Goal: Use online tool/utility: Utilize a website feature to perform a specific function

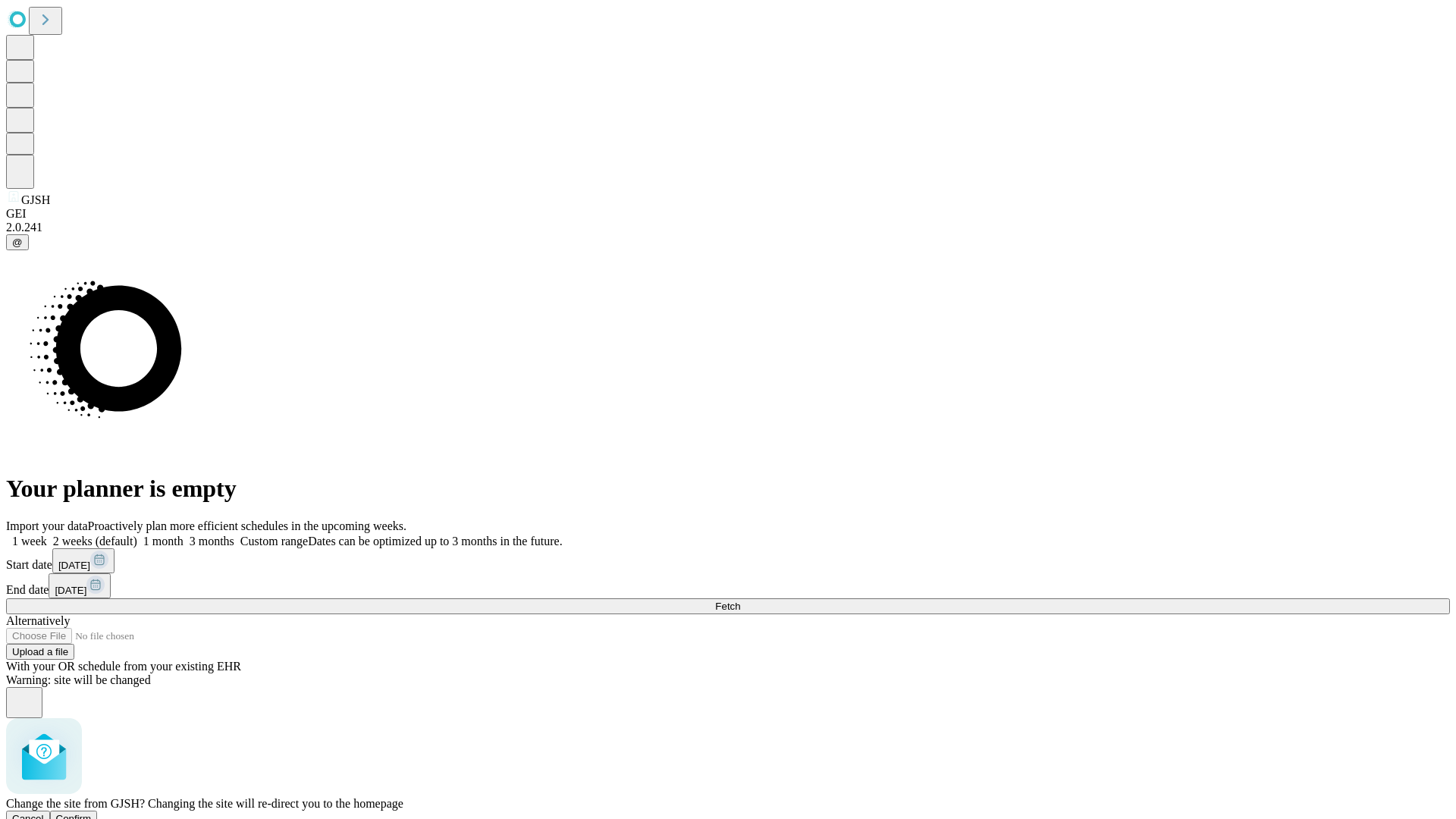
click at [91, 813] on span "Confirm" at bounding box center [74, 819] width 36 height 11
click at [184, 534] on label "1 month" at bounding box center [160, 541] width 46 height 13
click at [740, 600] on span "Fetch" at bounding box center [728, 606] width 25 height 11
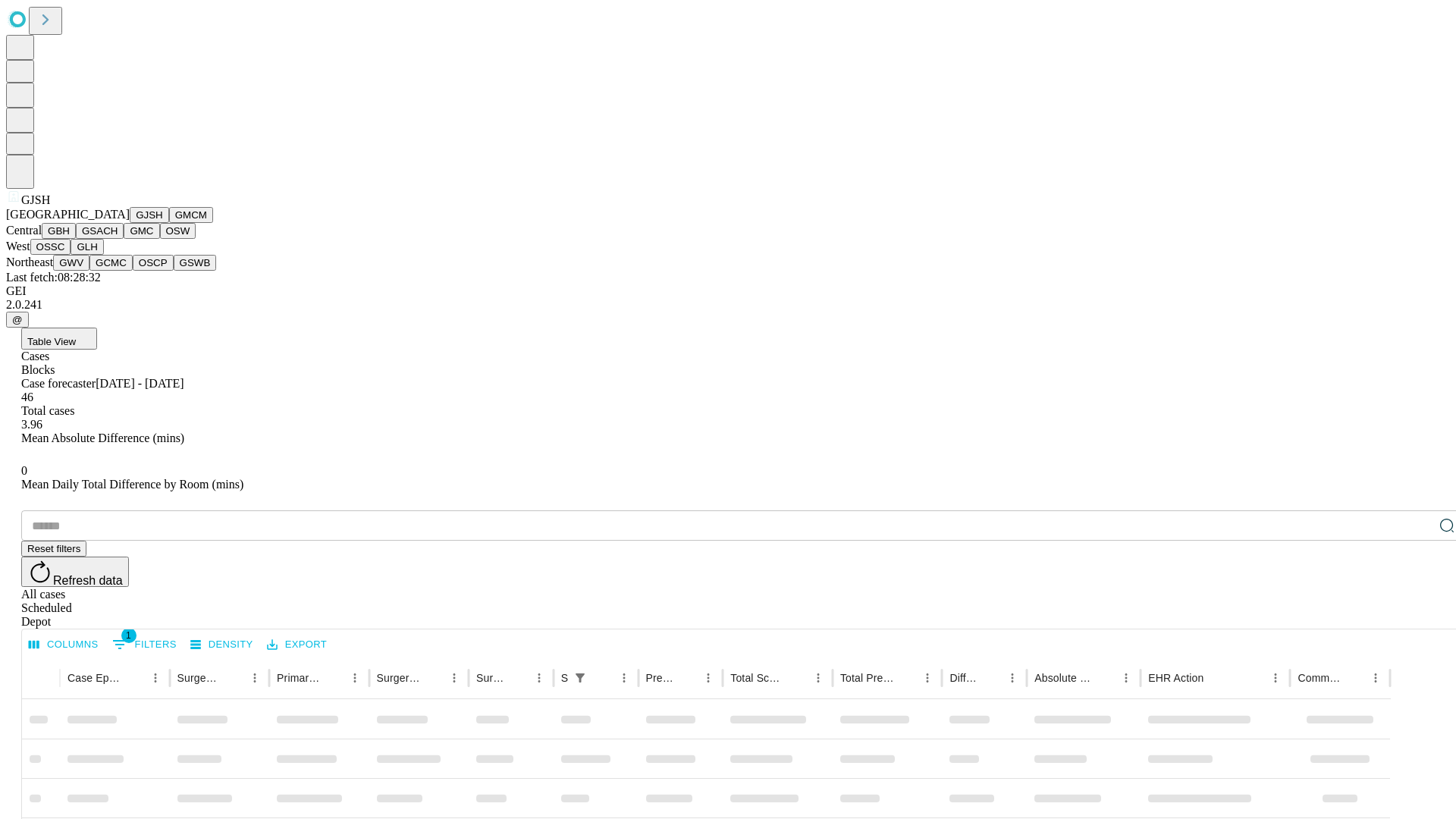
click at [169, 223] on button "GMCM" at bounding box center [191, 215] width 44 height 16
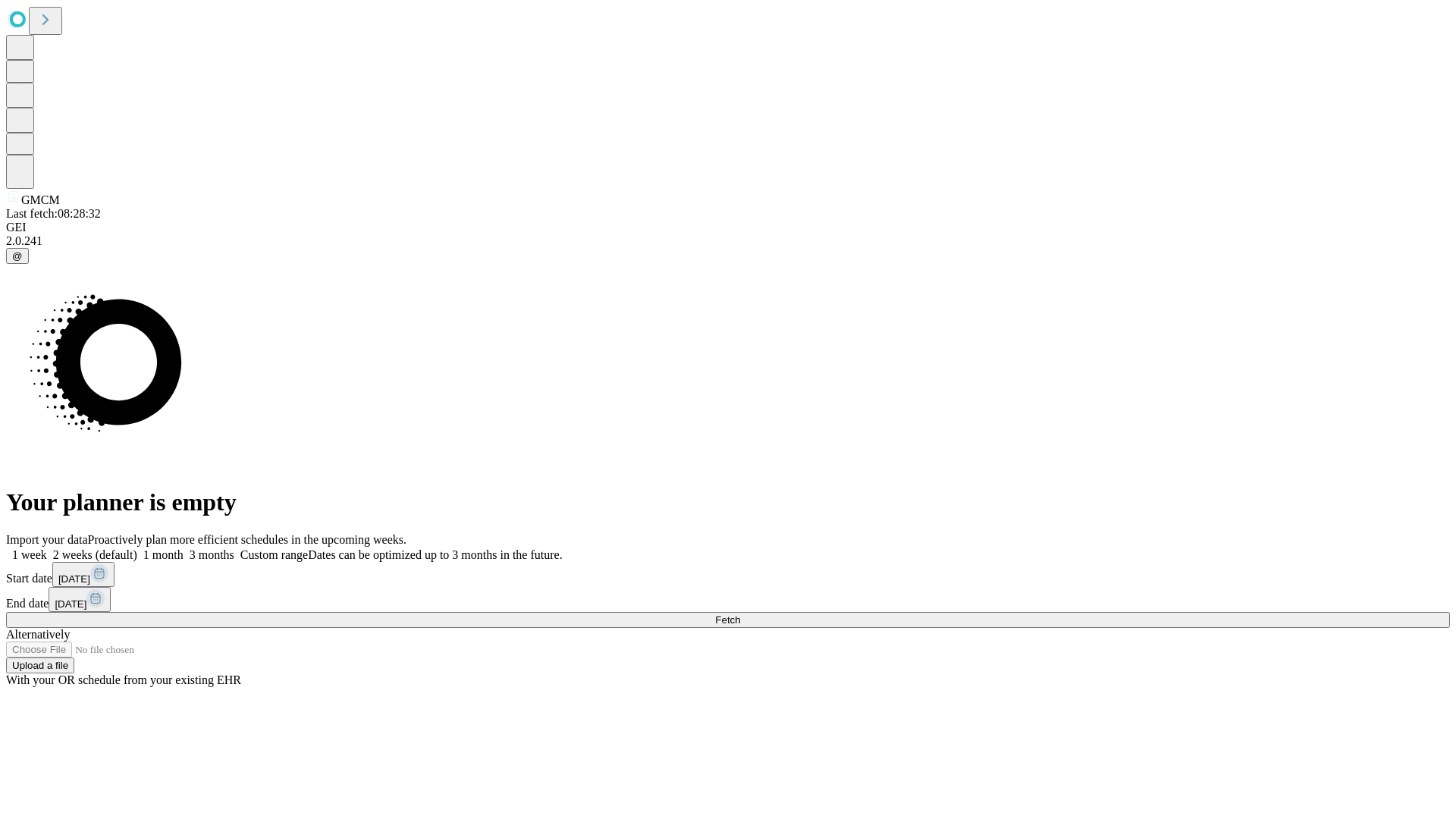
click at [184, 548] on label "1 month" at bounding box center [160, 555] width 46 height 13
click at [740, 614] on span "Fetch" at bounding box center [728, 620] width 25 height 11
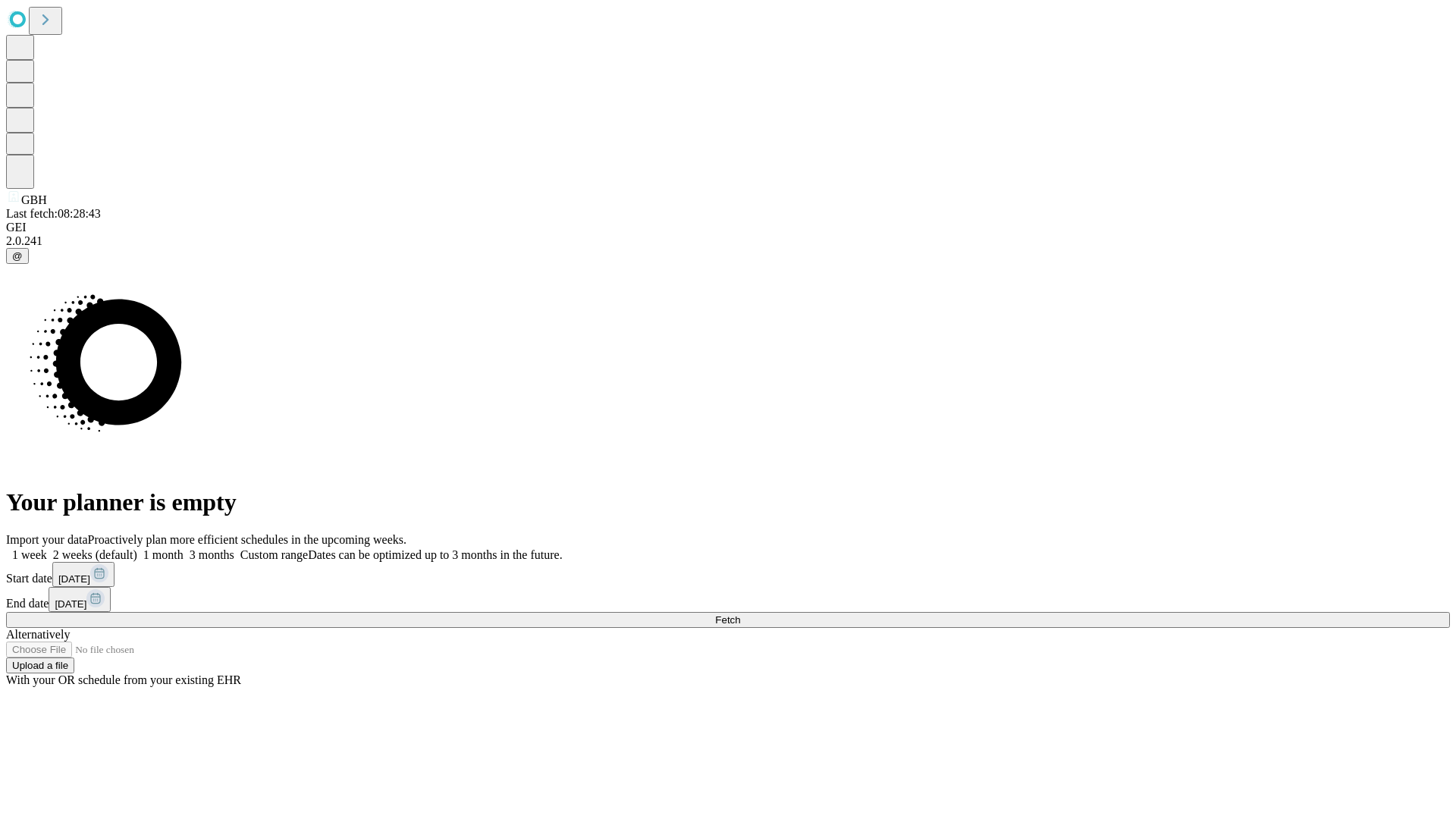
click at [184, 548] on label "1 month" at bounding box center [160, 555] width 46 height 13
click at [740, 614] on span "Fetch" at bounding box center [728, 620] width 25 height 11
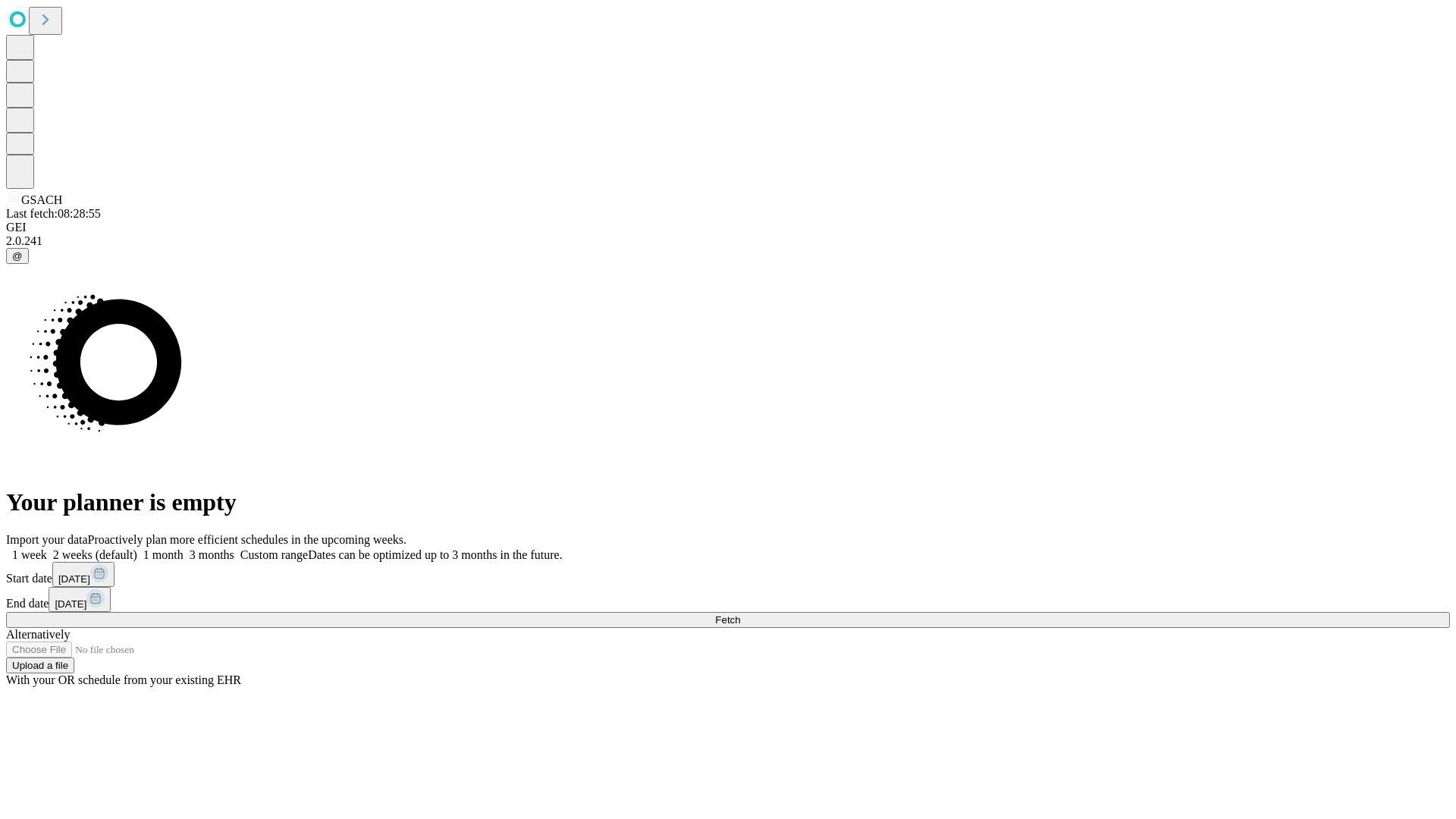
click at [184, 548] on label "1 month" at bounding box center [160, 555] width 46 height 13
click at [740, 614] on span "Fetch" at bounding box center [728, 620] width 25 height 11
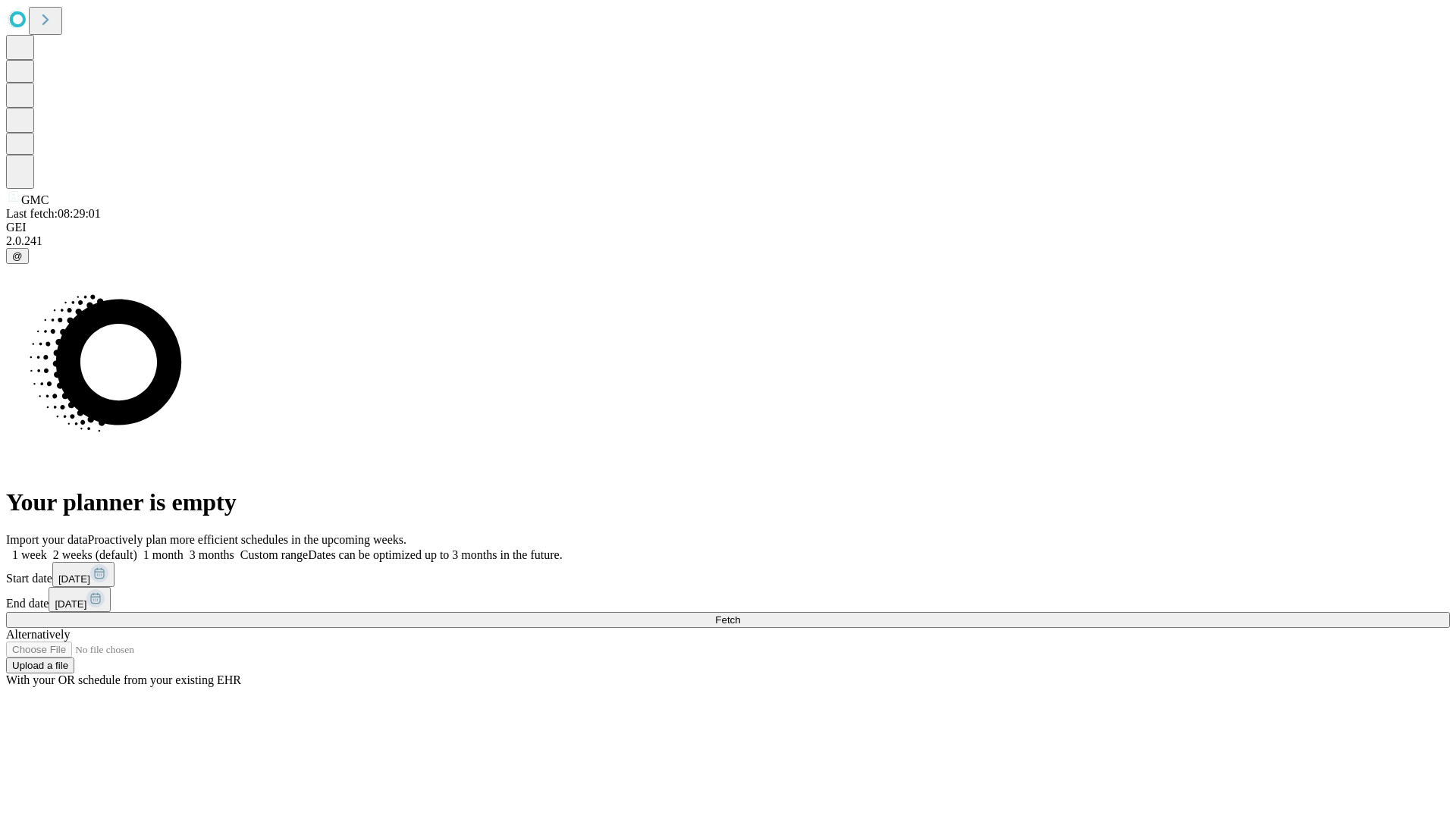
click at [184, 548] on label "1 month" at bounding box center [160, 555] width 46 height 13
click at [740, 614] on span "Fetch" at bounding box center [728, 620] width 25 height 11
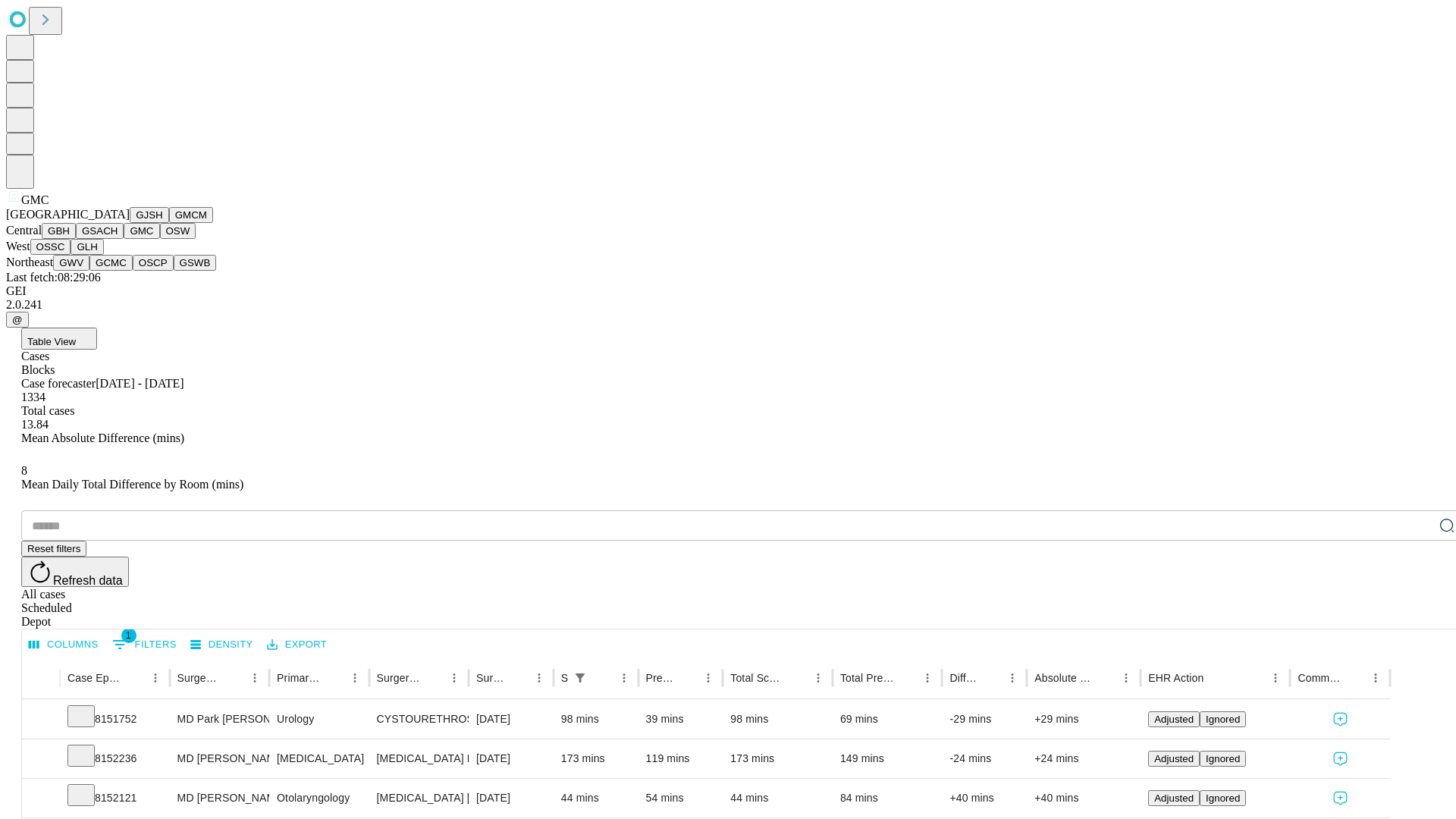
click at [160, 239] on button "OSW" at bounding box center [178, 231] width 37 height 16
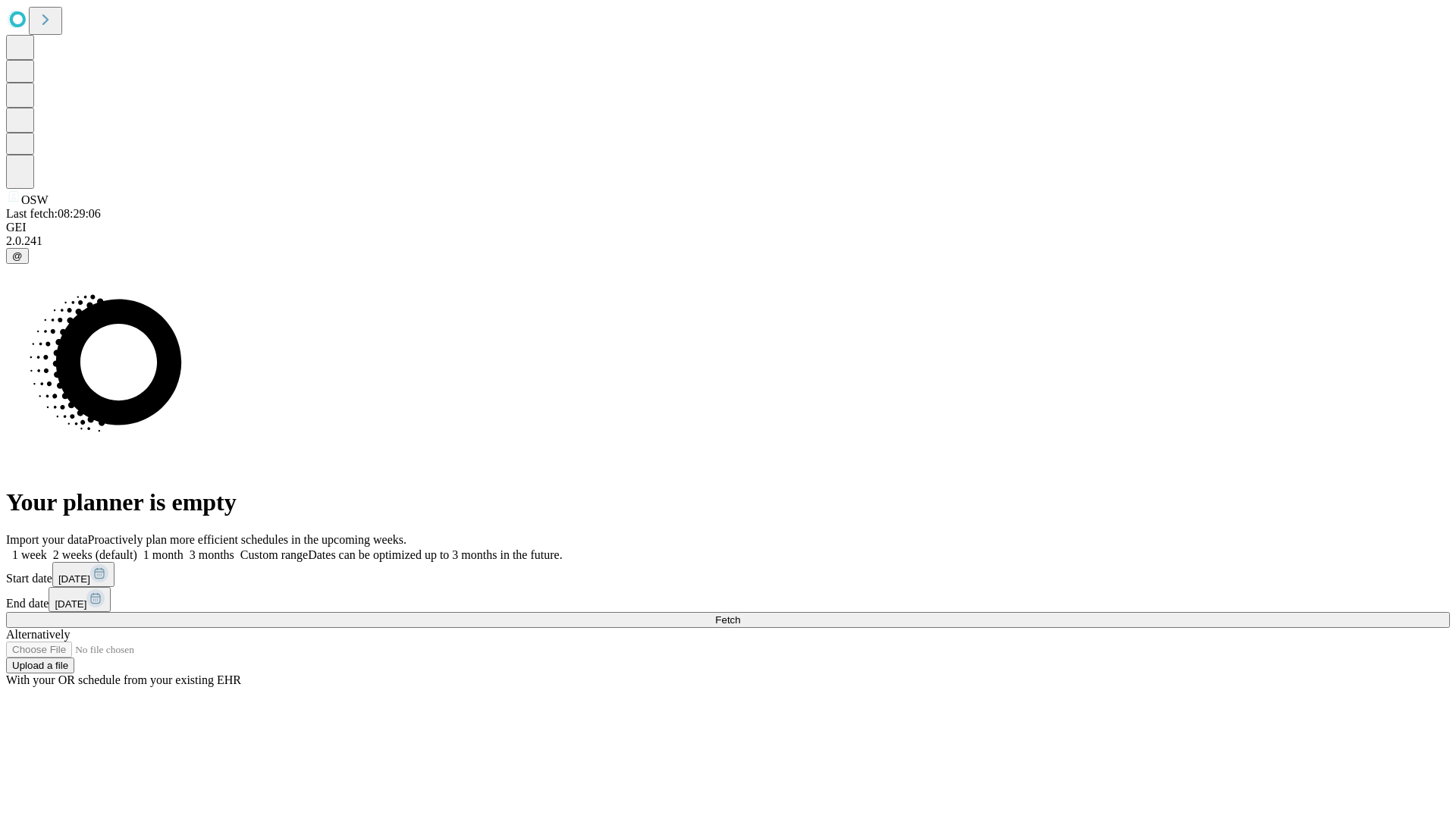
click at [740, 614] on span "Fetch" at bounding box center [728, 620] width 25 height 11
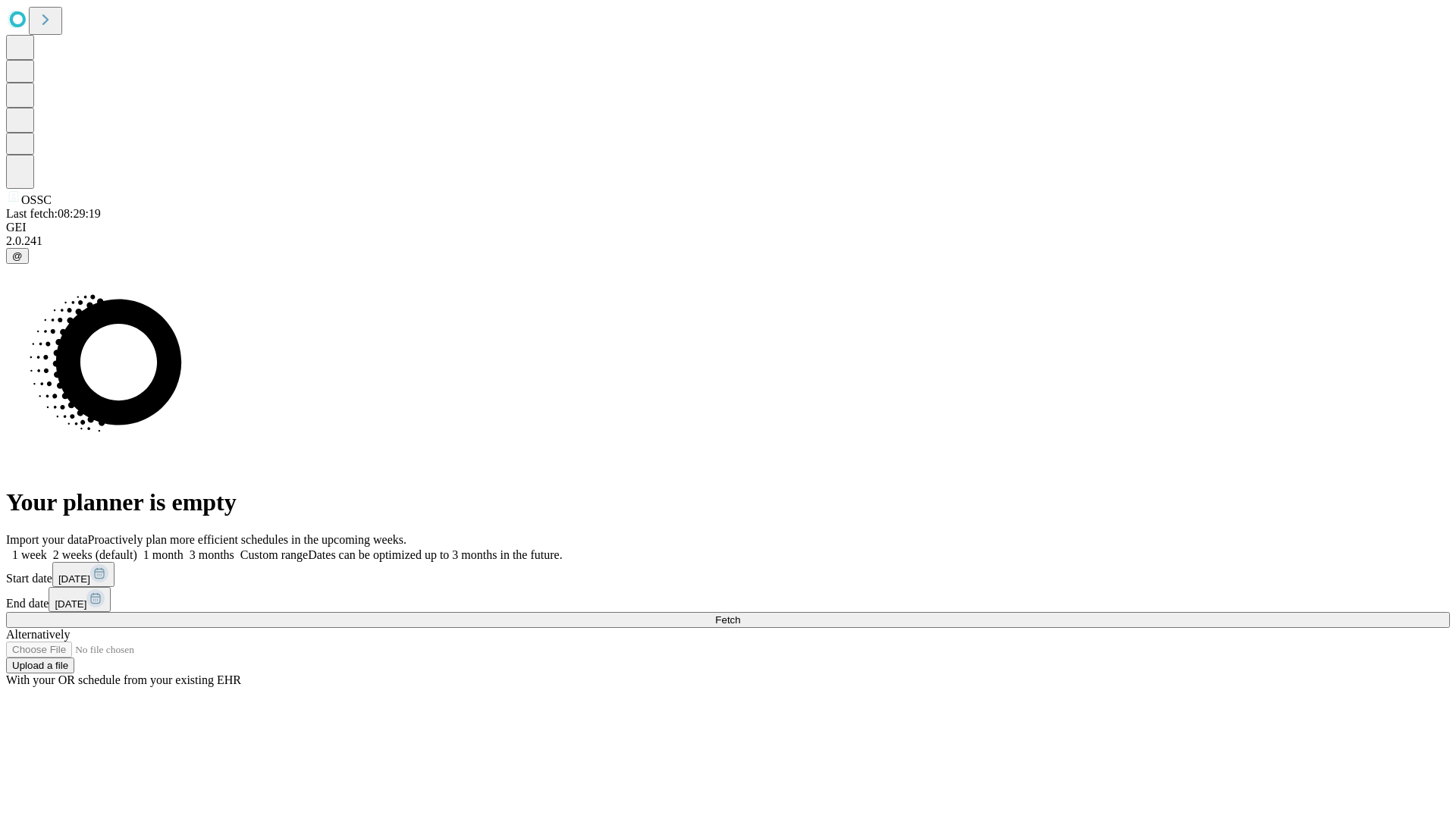
click at [740, 614] on span "Fetch" at bounding box center [728, 620] width 25 height 11
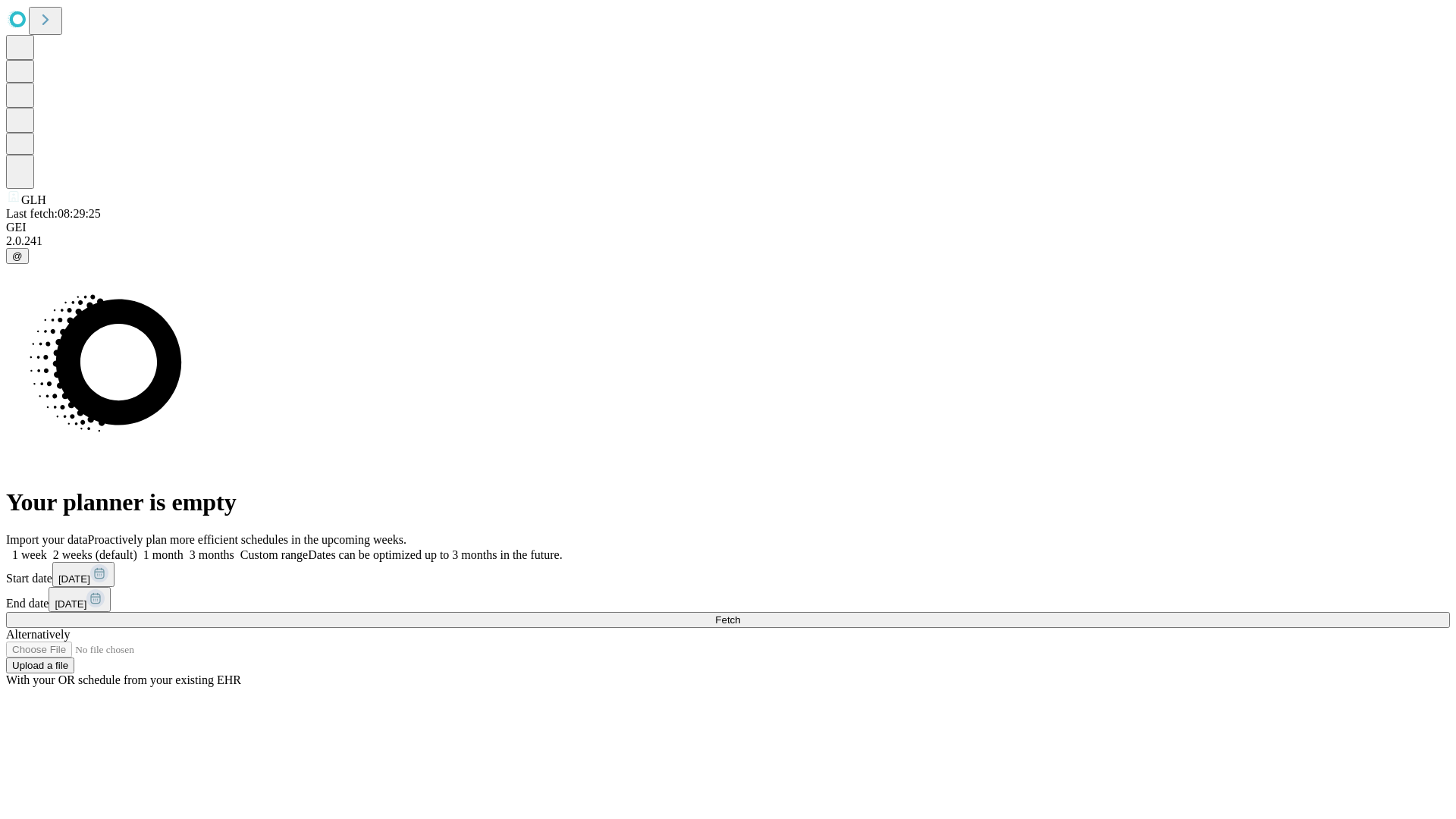
click at [184, 548] on label "1 month" at bounding box center [160, 555] width 46 height 13
click at [740, 614] on span "Fetch" at bounding box center [728, 620] width 25 height 11
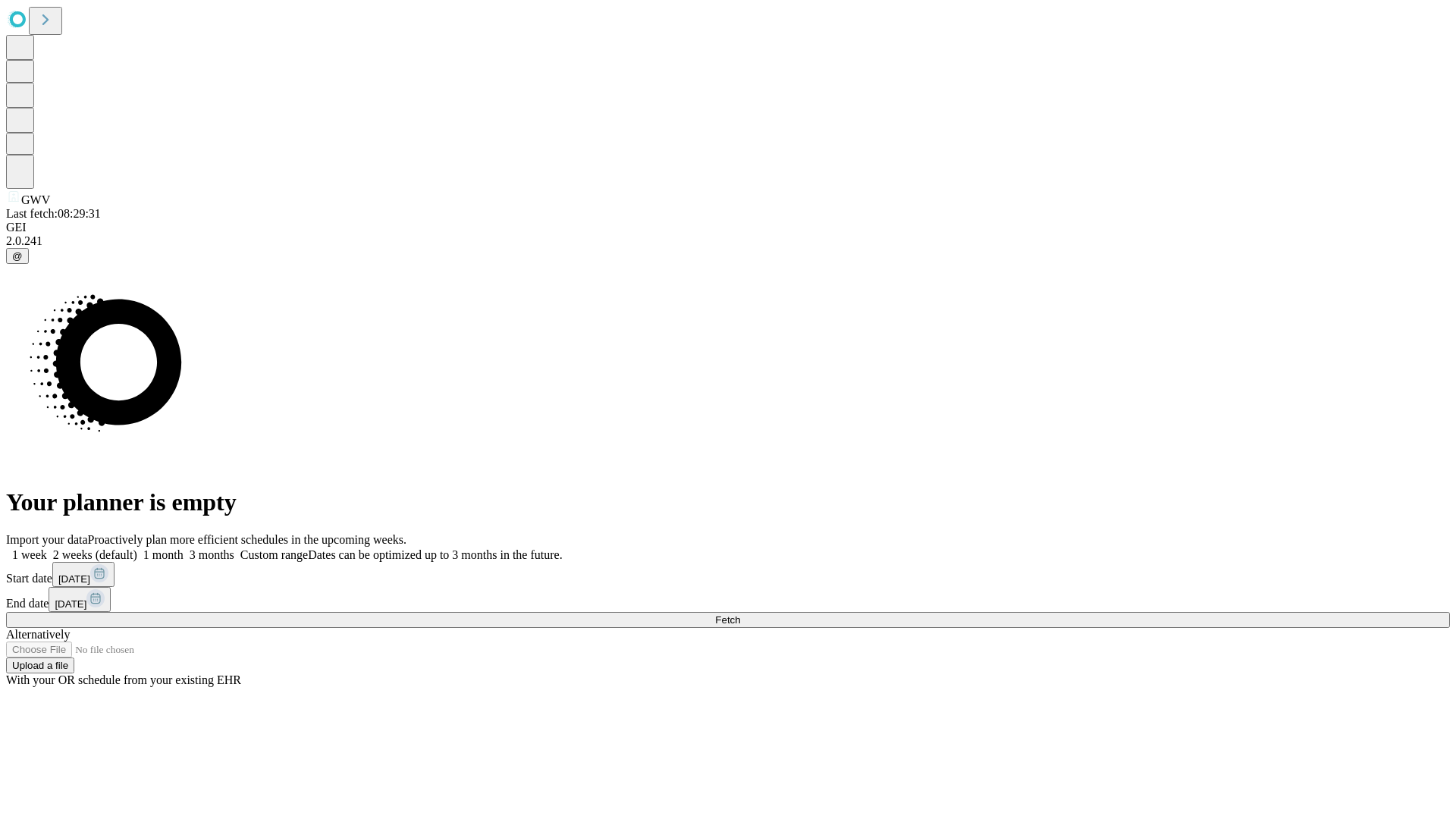
click at [740, 614] on span "Fetch" at bounding box center [728, 620] width 25 height 11
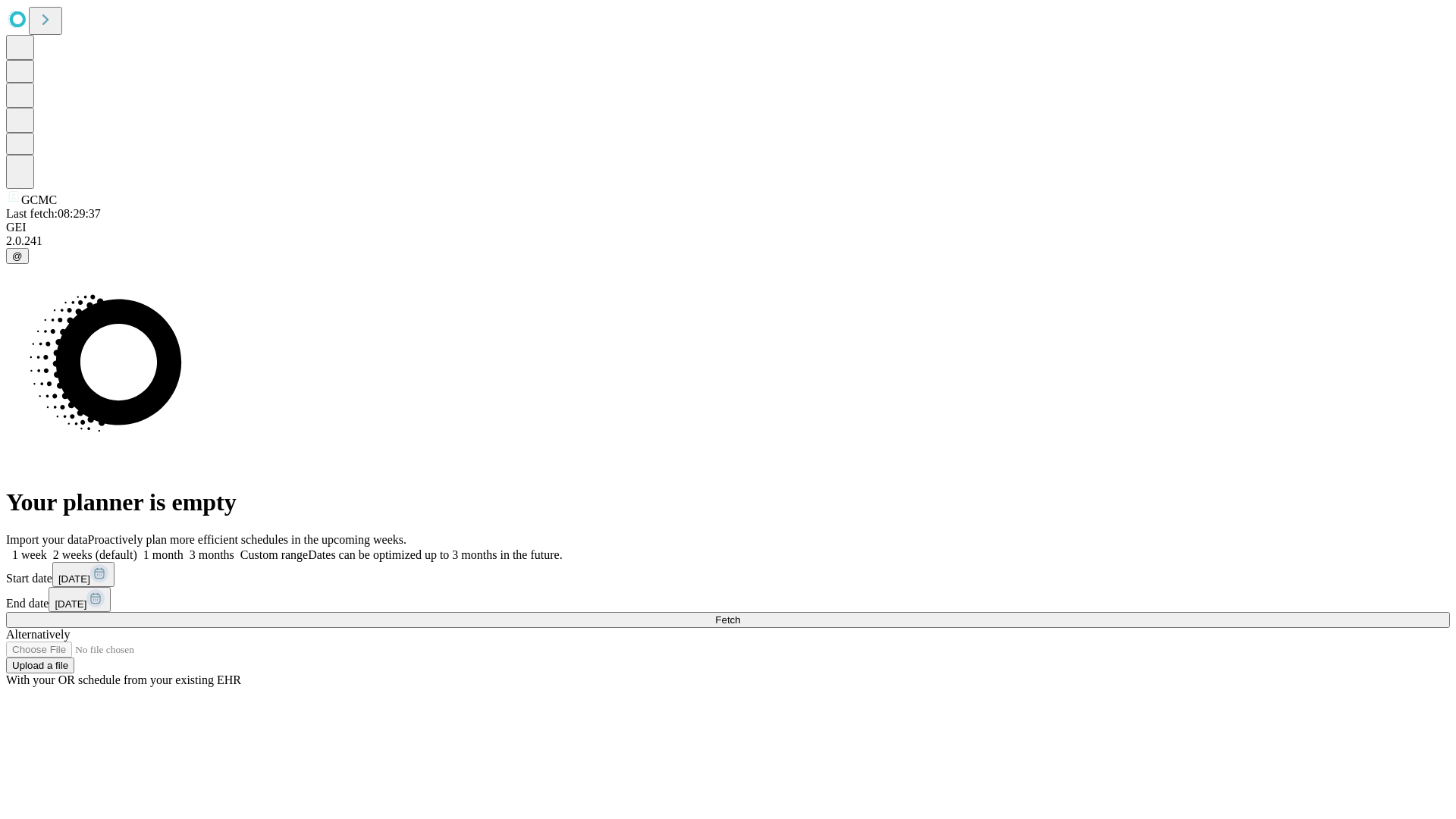
click at [740, 614] on span "Fetch" at bounding box center [728, 620] width 25 height 11
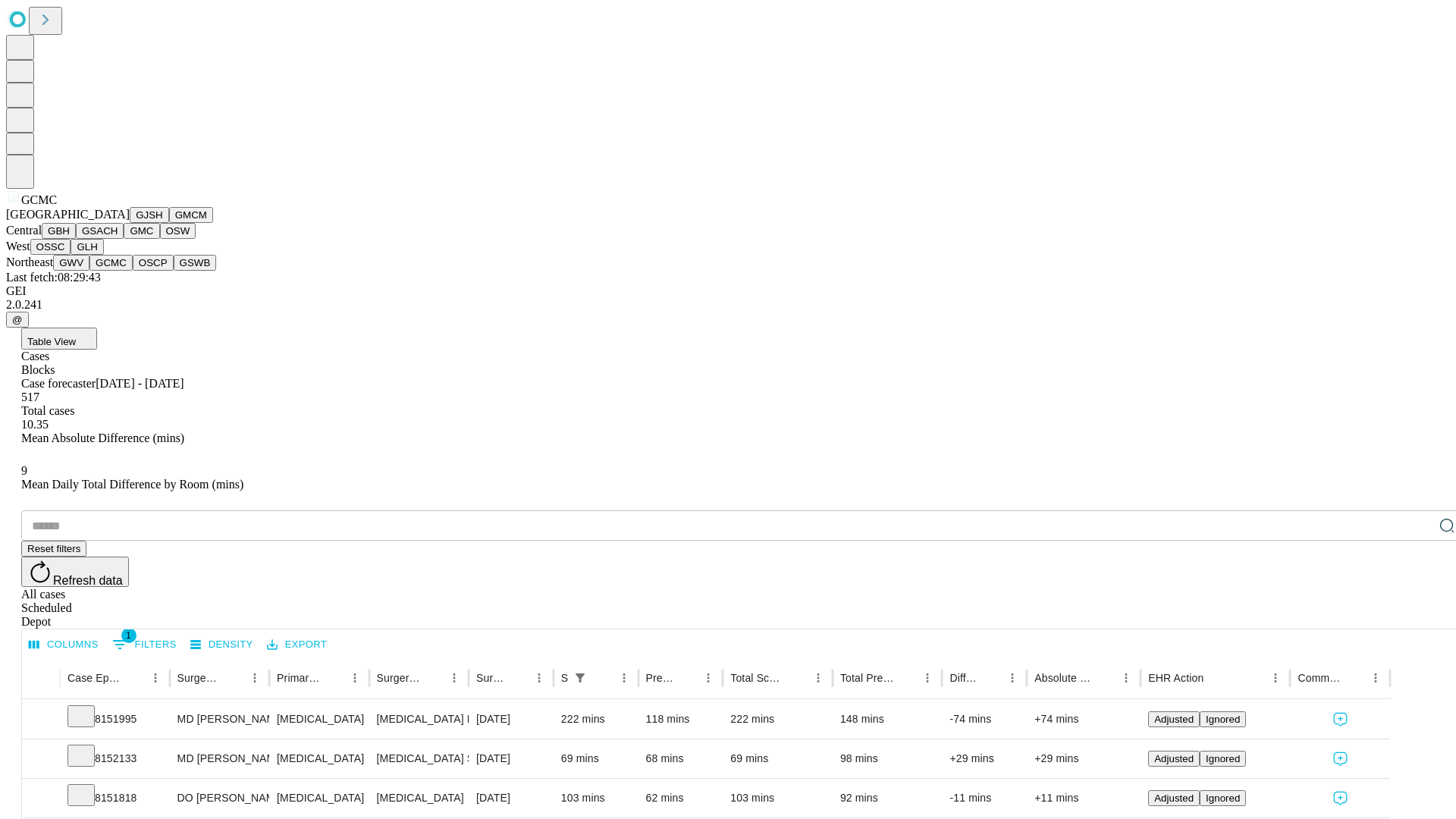
click at [133, 271] on button "OSCP" at bounding box center [153, 263] width 41 height 16
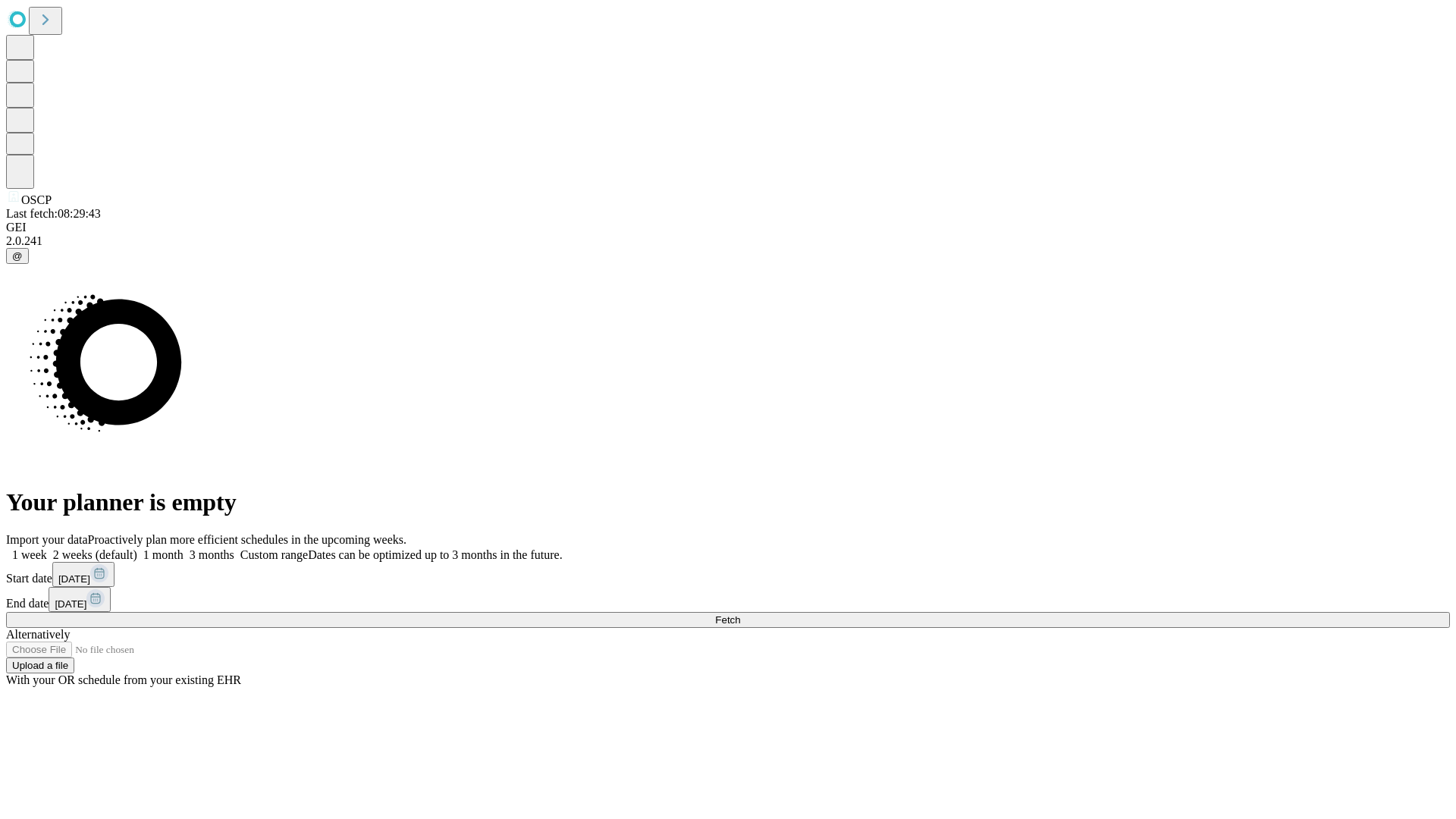
click at [184, 548] on label "1 month" at bounding box center [160, 555] width 46 height 13
click at [740, 614] on span "Fetch" at bounding box center [728, 620] width 25 height 11
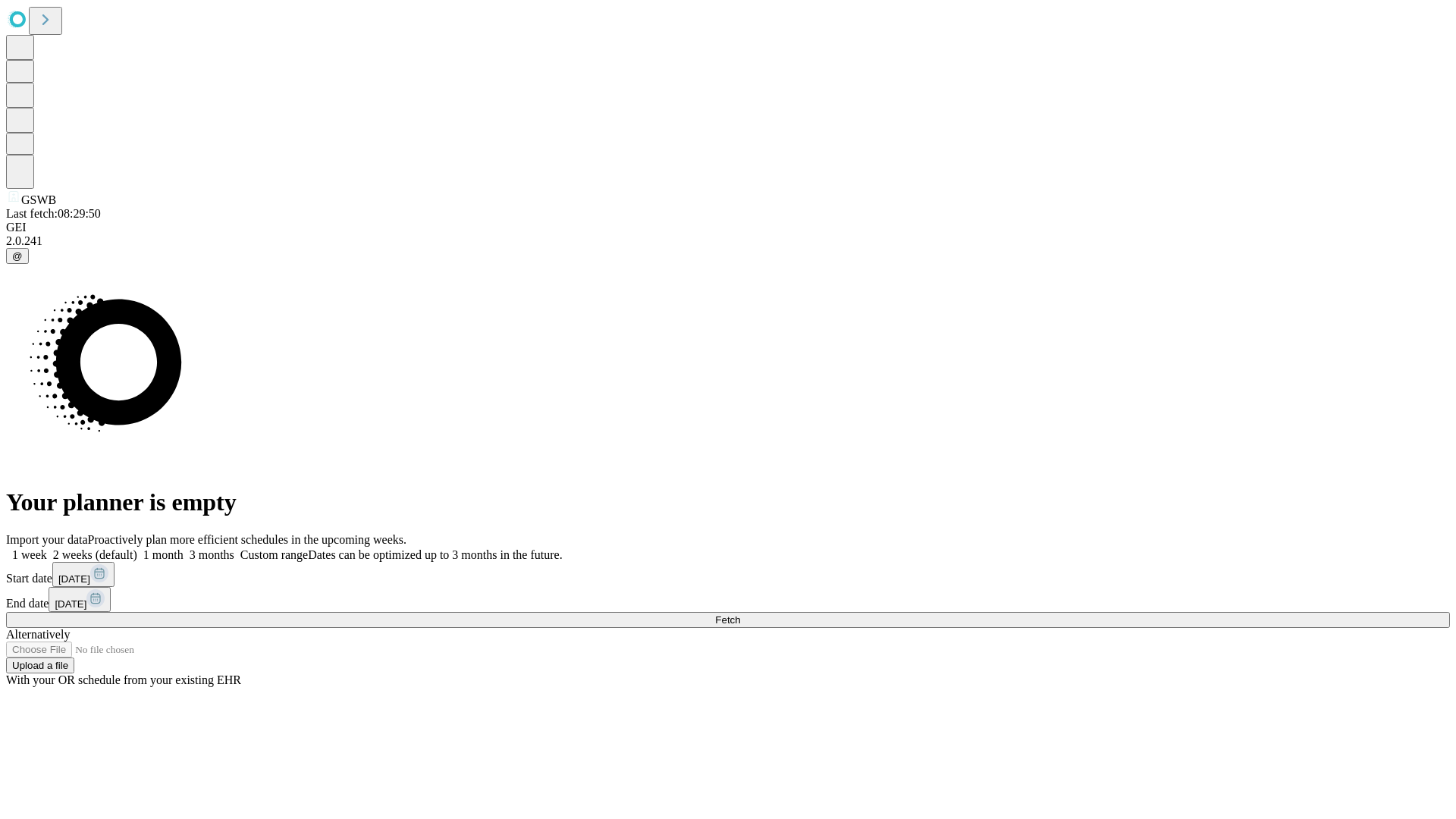
click at [184, 548] on label "1 month" at bounding box center [160, 555] width 46 height 13
click at [740, 614] on span "Fetch" at bounding box center [728, 620] width 25 height 11
